Goal: Information Seeking & Learning: Find specific fact

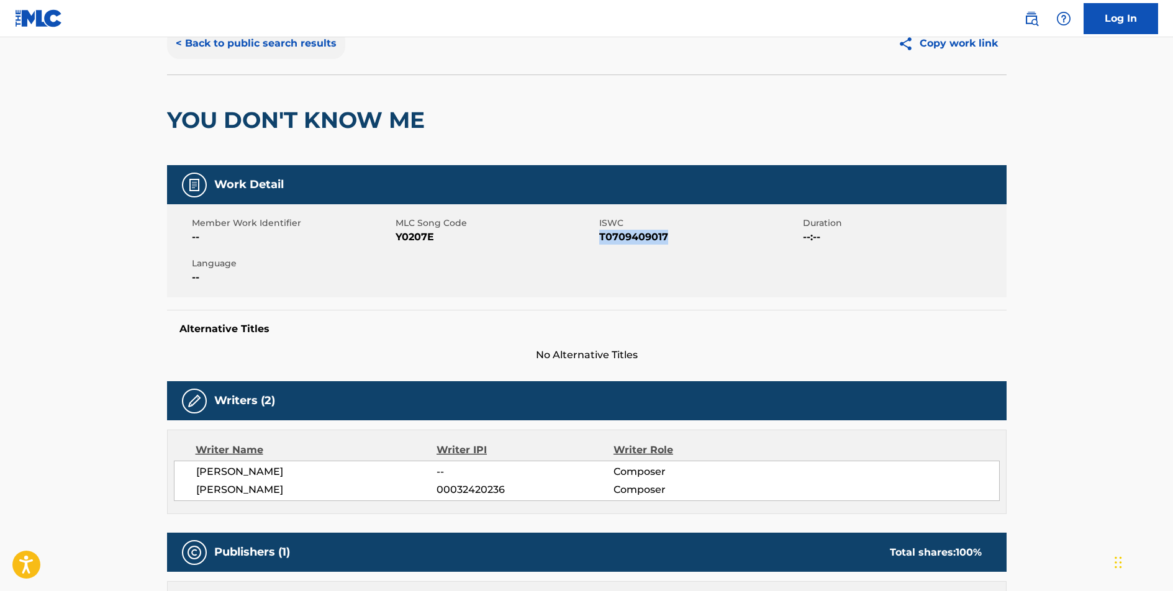
click at [302, 40] on button "< Back to public search results" at bounding box center [256, 43] width 178 height 31
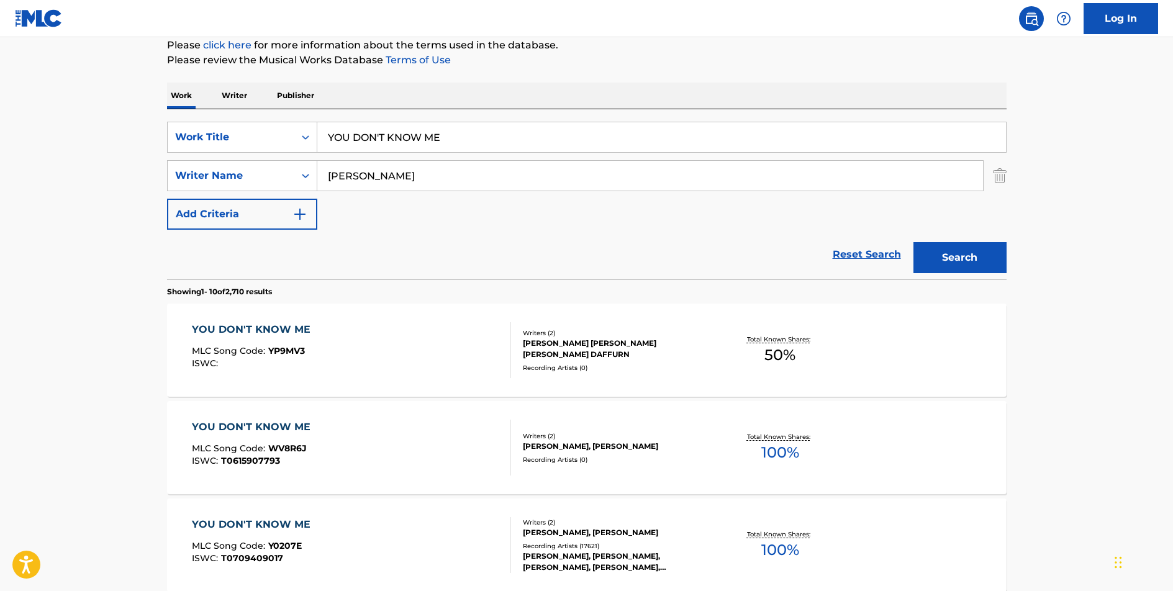
scroll to position [68, 0]
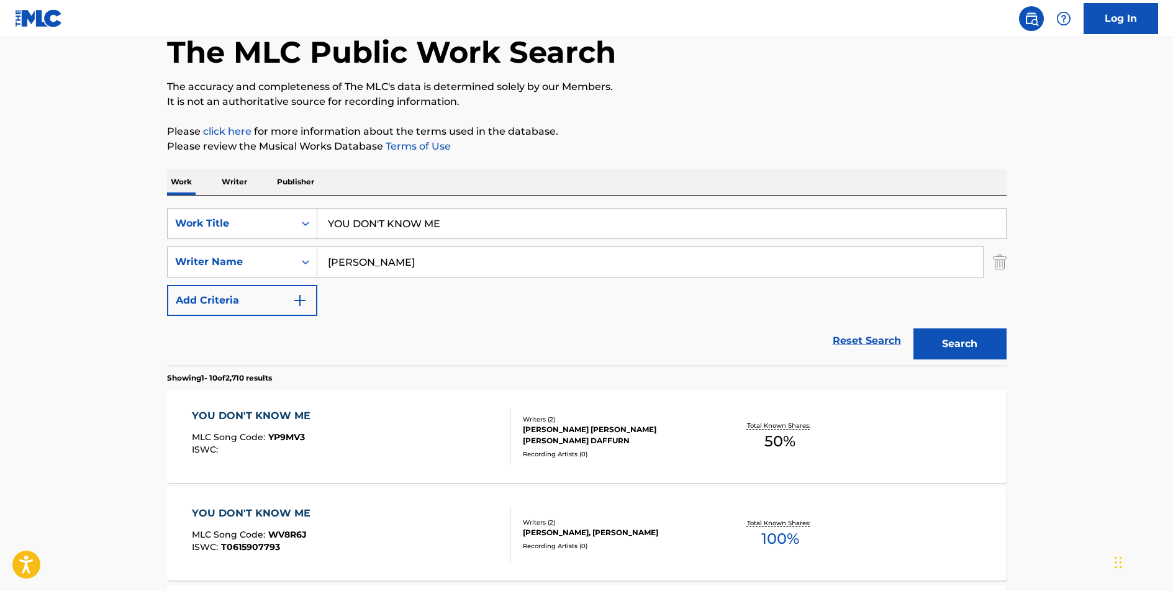
click at [430, 225] on input "YOU DON'T KNOW ME" at bounding box center [661, 224] width 689 height 30
type input "SWING LIFE AWAY"
click at [914, 329] on button "Search" at bounding box center [960, 344] width 93 height 31
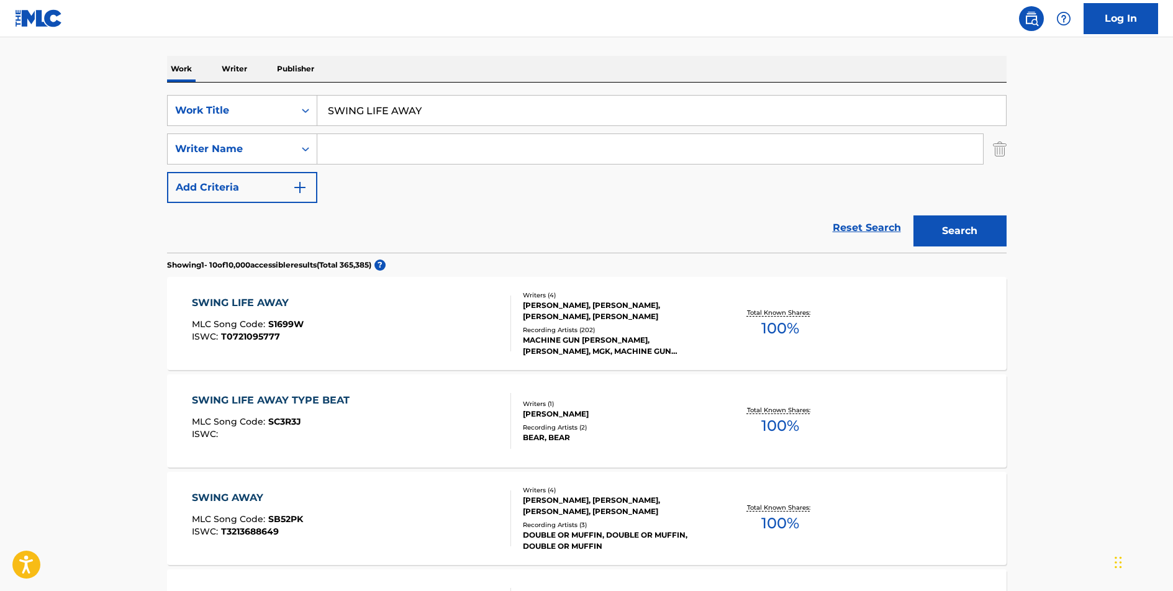
scroll to position [280, 0]
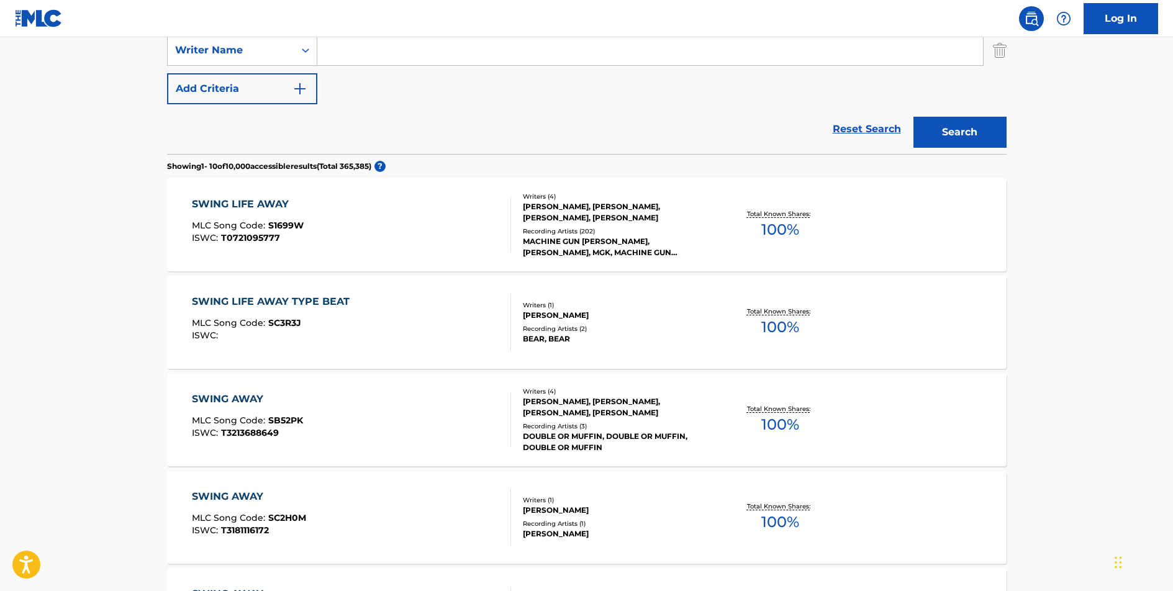
click at [264, 204] on div "SWING LIFE AWAY" at bounding box center [248, 204] width 112 height 15
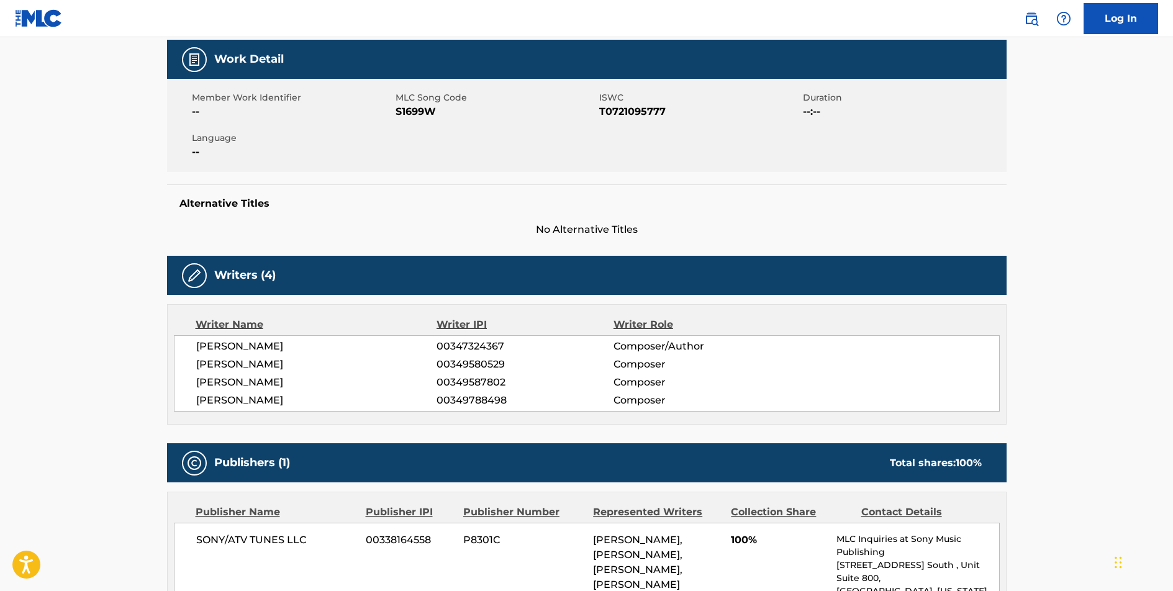
scroll to position [152, 0]
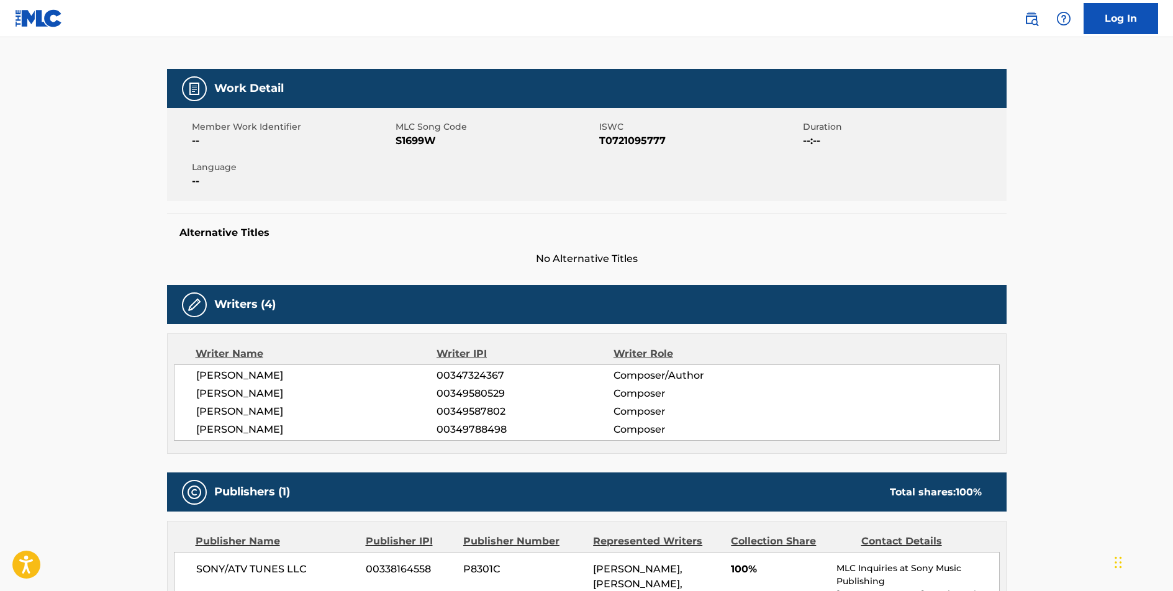
click at [419, 143] on span "S1699W" at bounding box center [496, 141] width 201 height 15
copy span "S1699W"
click at [638, 137] on span "T0721095777" at bounding box center [699, 141] width 201 height 15
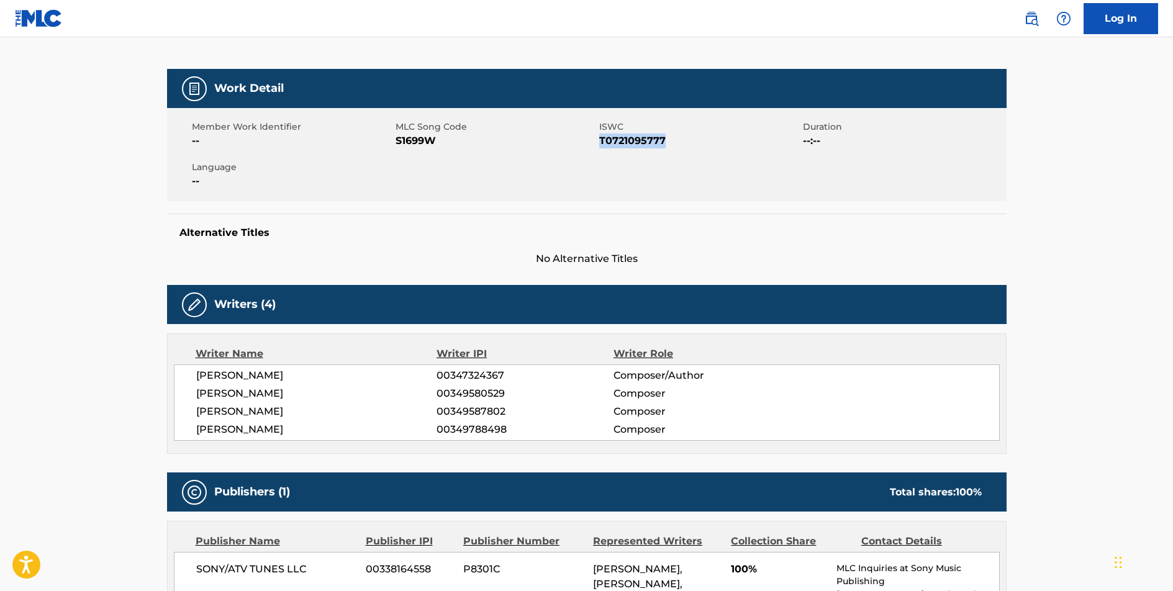
copy span "T0721095777"
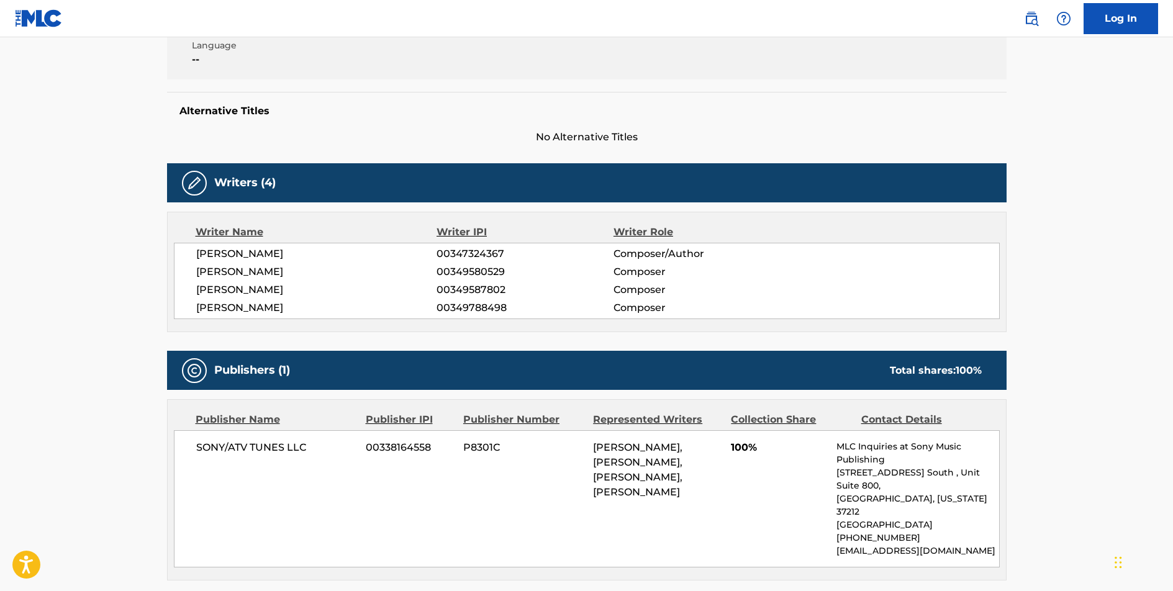
scroll to position [532, 0]
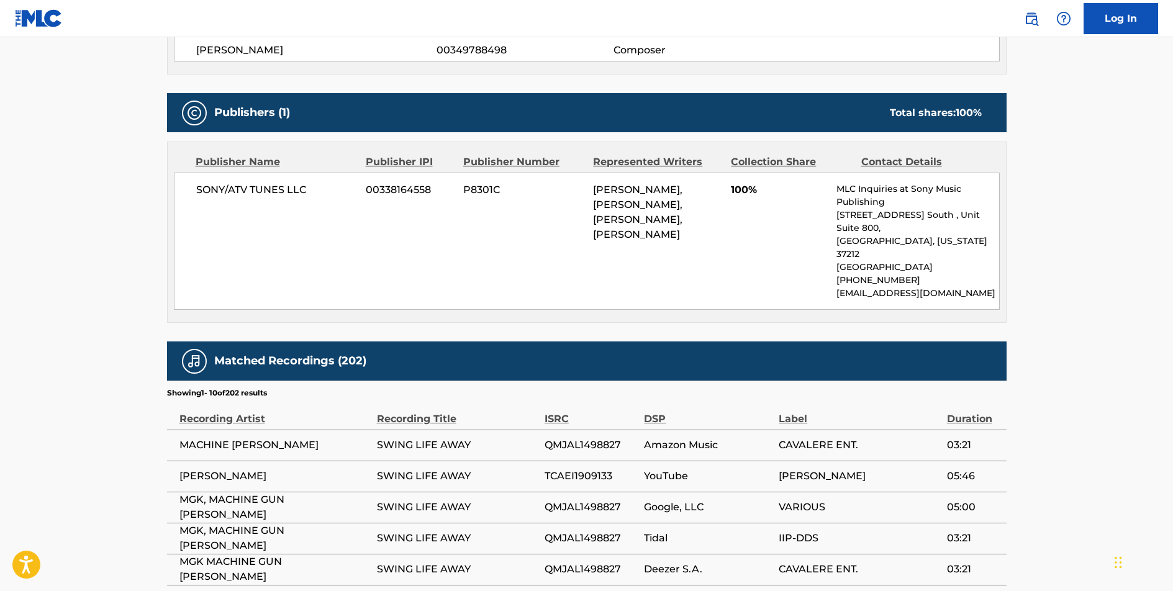
click at [277, 186] on span "SONY/ATV TUNES LLC" at bounding box center [276, 190] width 161 height 15
copy div "SONY/ATV TUNES LLC"
